Goal: Navigation & Orientation: Find specific page/section

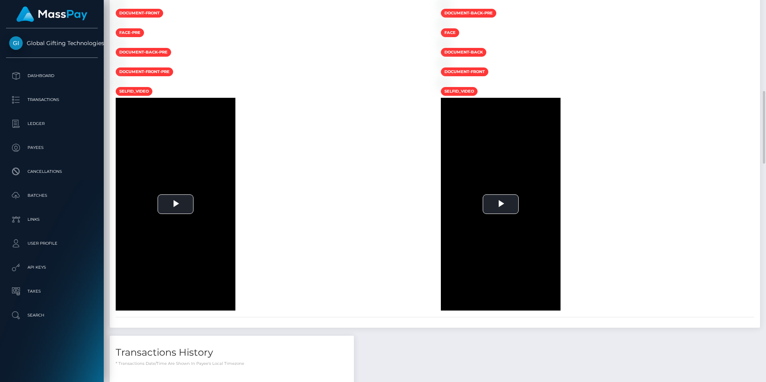
scroll to position [798, 0]
